Goal: Information Seeking & Learning: Learn about a topic

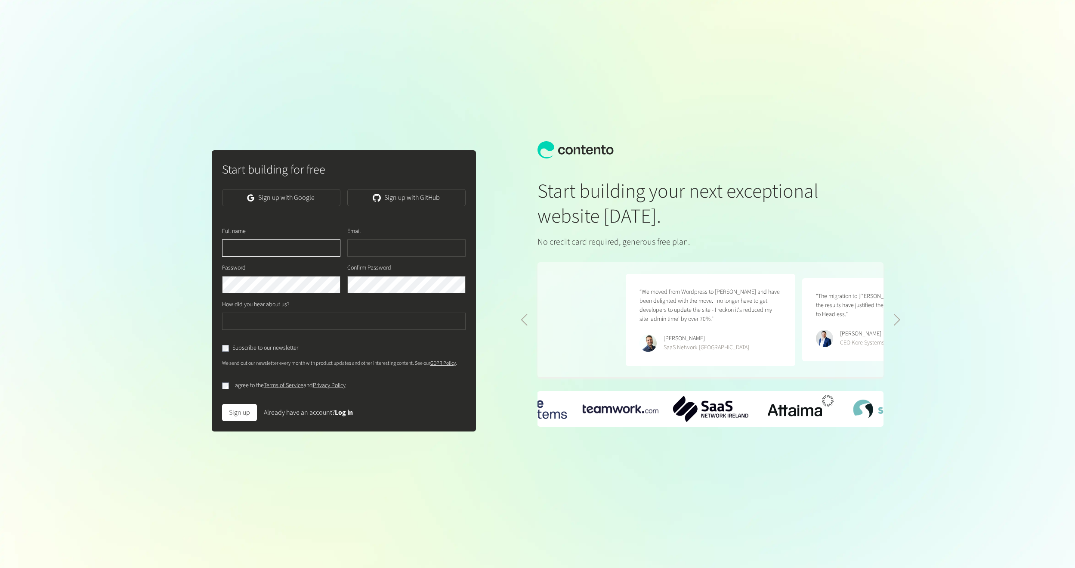
scroll to position [0, 353]
click at [295, 205] on link "Sign up with Google" at bounding box center [281, 197] width 118 height 17
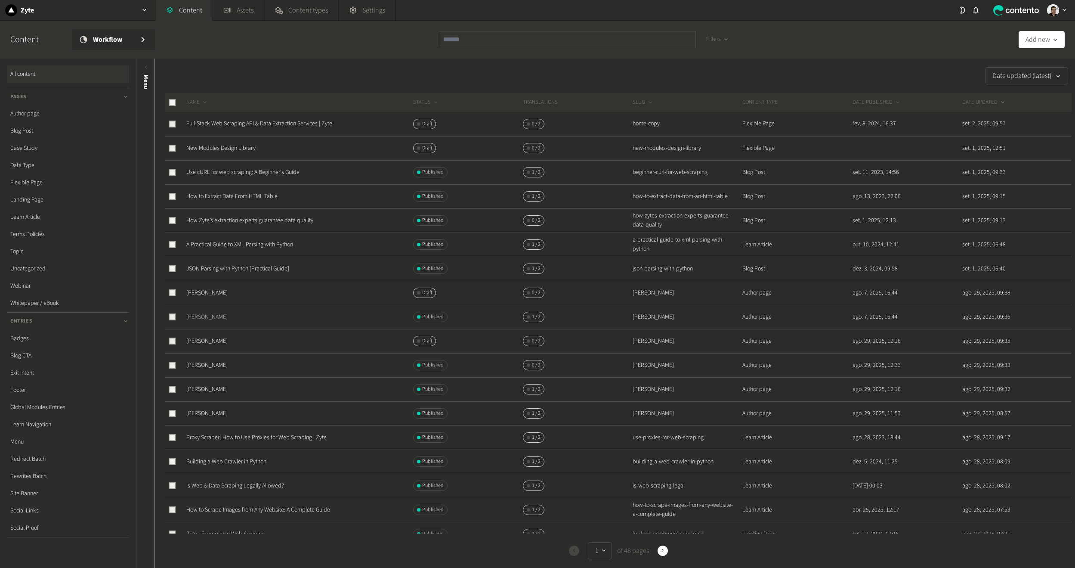
click at [209, 318] on link "Theresia Tanzil" at bounding box center [206, 316] width 41 height 9
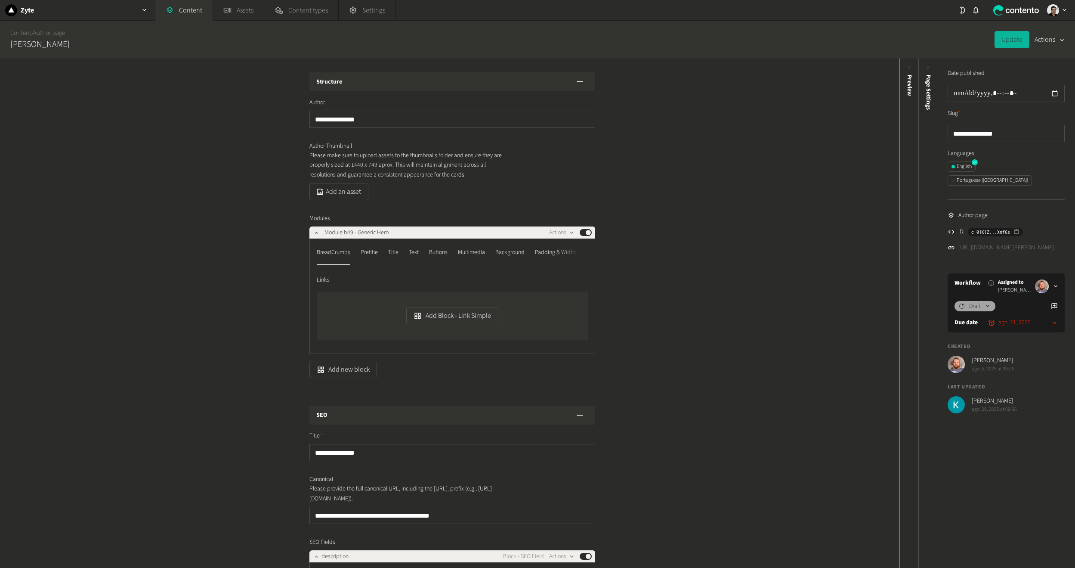
drag, startPoint x: 213, startPoint y: 313, endPoint x: 221, endPoint y: 303, distance: 12.6
click at [218, 308] on div "**********" at bounding box center [449, 313] width 899 height 509
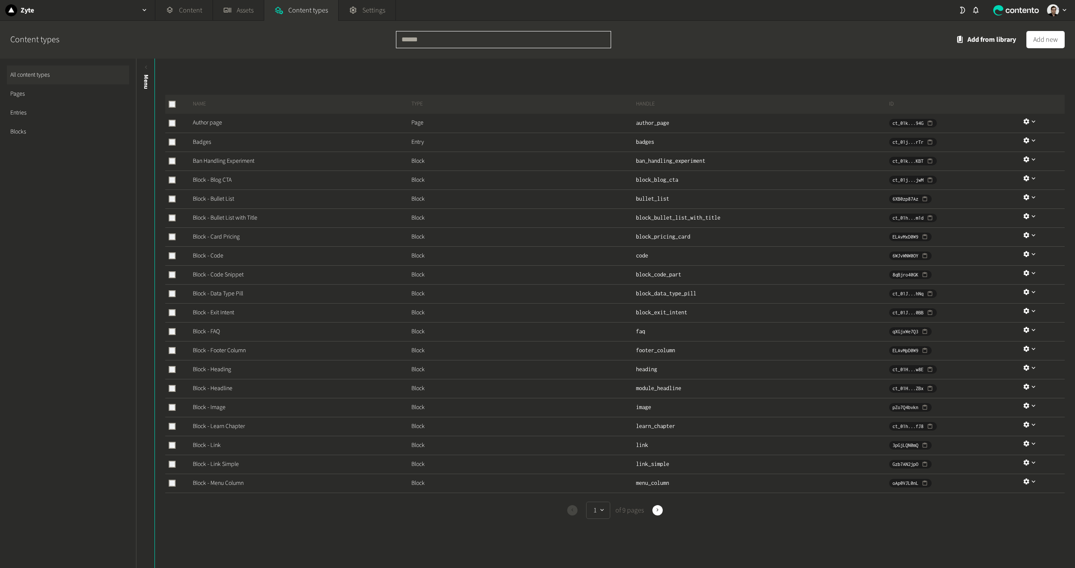
click at [433, 37] on input "text" at bounding box center [503, 39] width 215 height 17
type input "****"
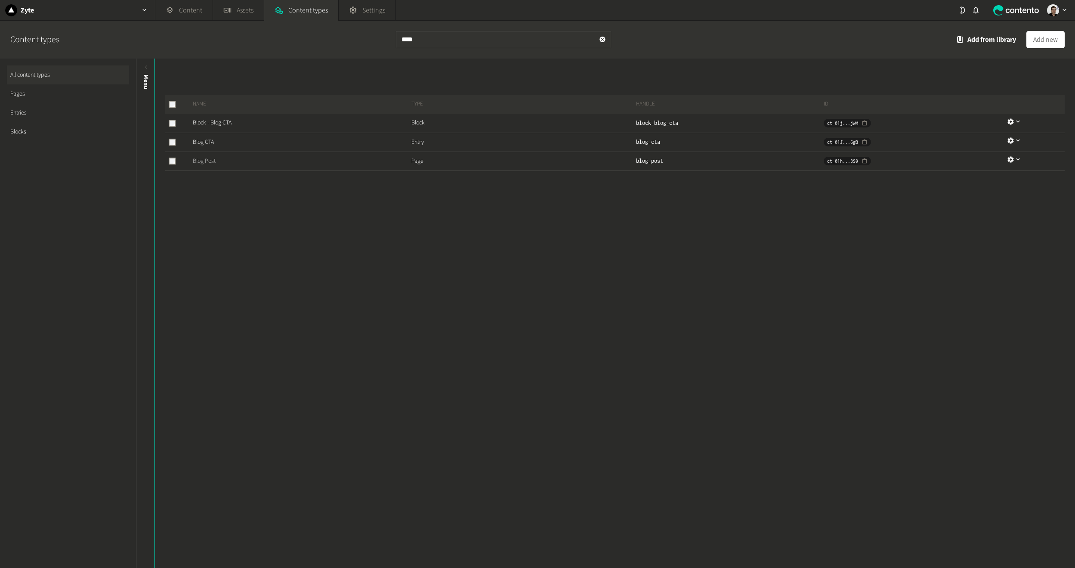
click at [204, 160] on link "Blog Post" at bounding box center [204, 161] width 23 height 9
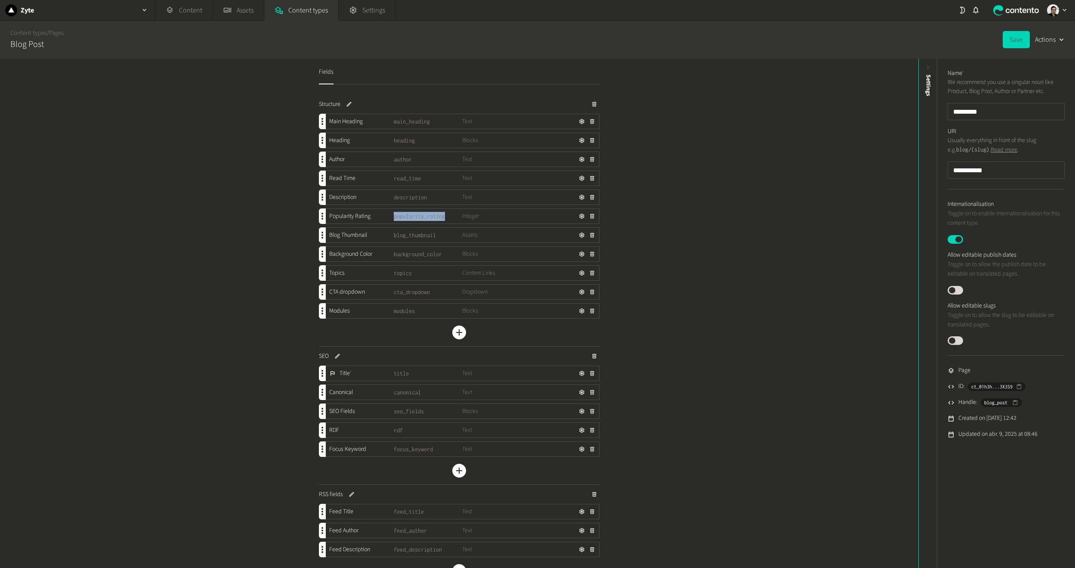
drag, startPoint x: 392, startPoint y: 215, endPoint x: 444, endPoint y: 215, distance: 52.1
click at [444, 215] on span "popularity_rating" at bounding box center [428, 216] width 68 height 9
copy span "popularity_rating"
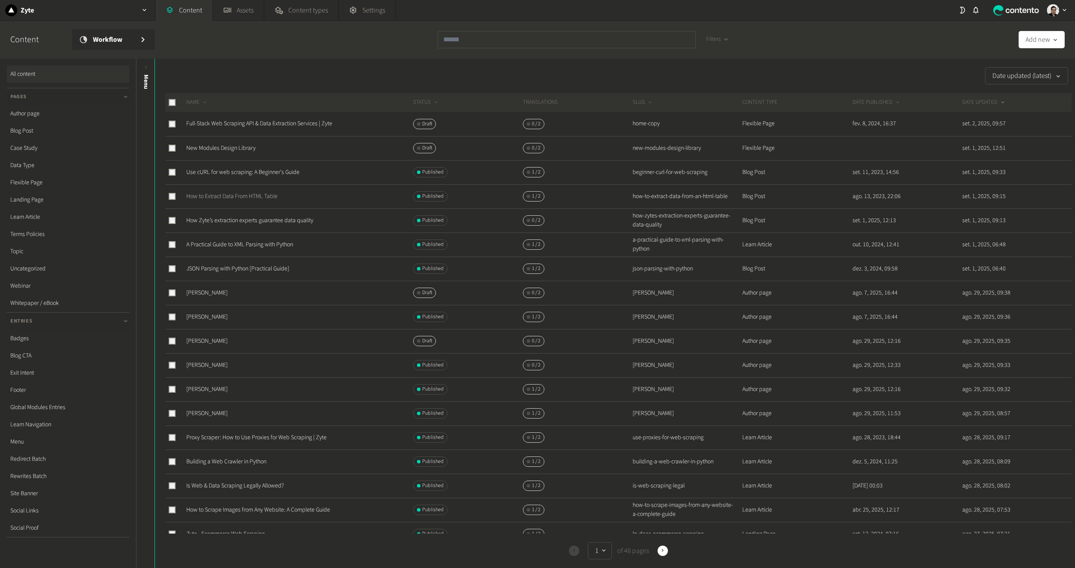
click at [253, 193] on link "How to Extract Data From HTML Table" at bounding box center [231, 196] width 91 height 9
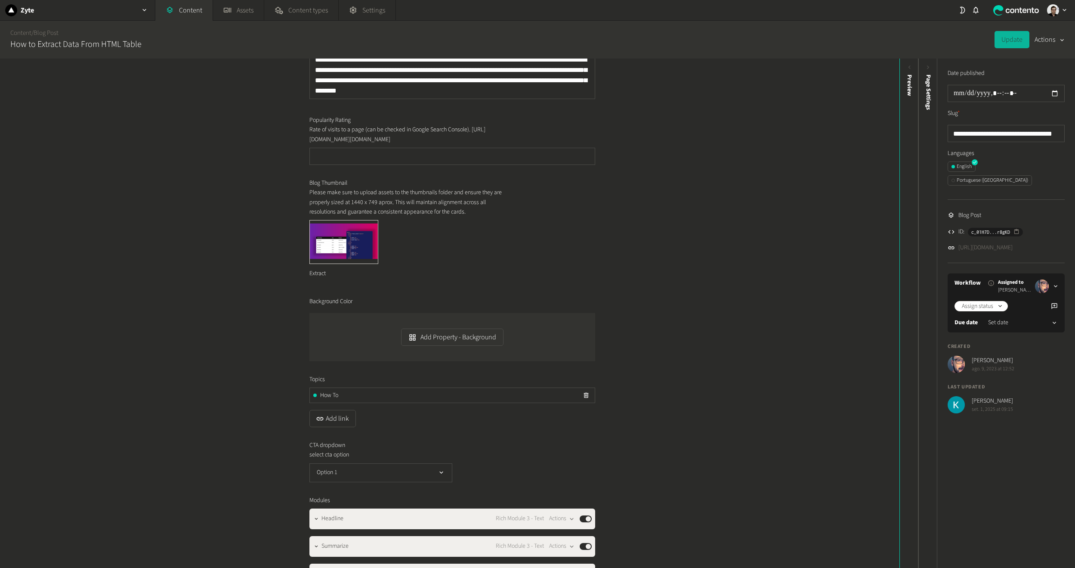
scroll to position [258, 0]
